Goal: Task Accomplishment & Management: Use online tool/utility

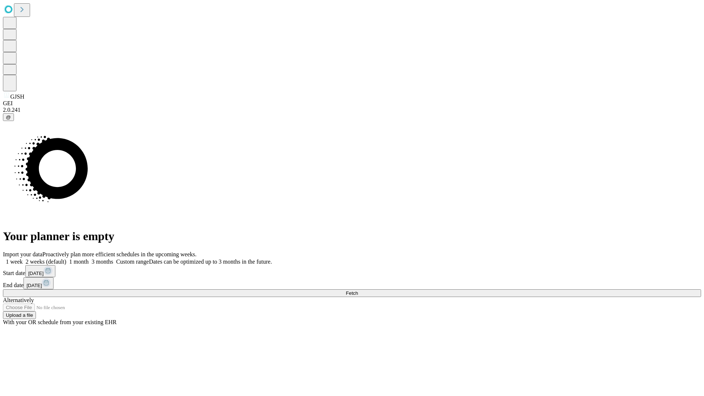
click at [358, 291] on span "Fetch" at bounding box center [352, 294] width 12 height 6
